Goal: Find specific page/section: Find specific page/section

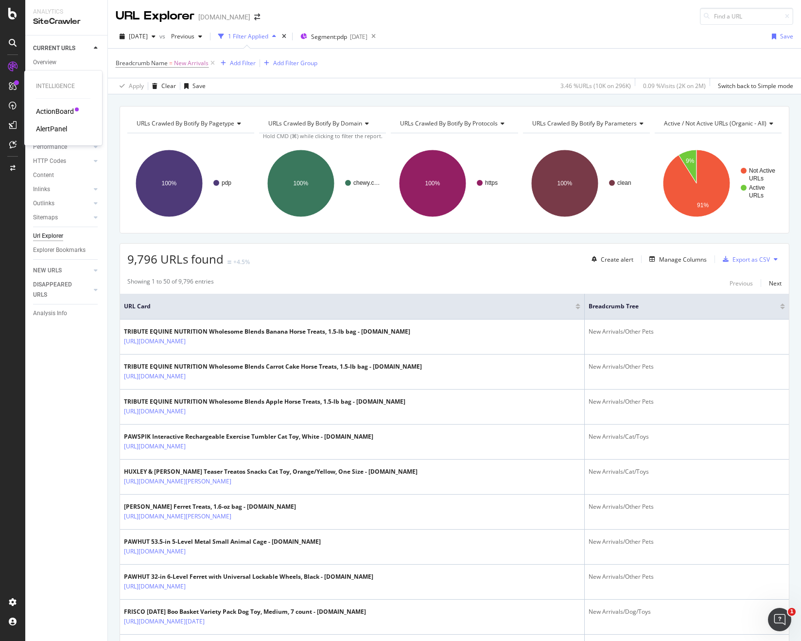
click at [45, 128] on div "AlertPanel" at bounding box center [51, 129] width 31 height 10
